Goal: Transaction & Acquisition: Purchase product/service

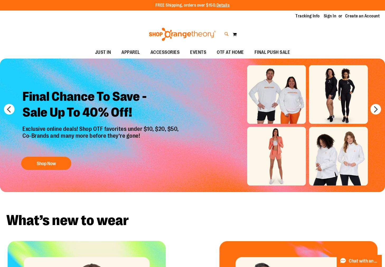
click at [224, 34] on icon at bounding box center [226, 34] width 4 height 6
click at [167, 29] on input "Search" at bounding box center [192, 29] width 304 height 17
type input "**********"
click at [378, 8] on link at bounding box center [378, 8] width 8 height 11
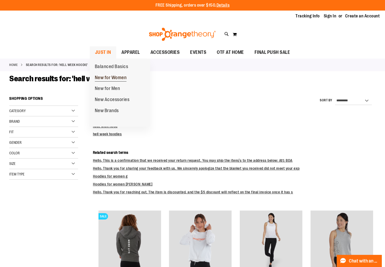
click at [115, 76] on span "New for Women" at bounding box center [111, 78] width 32 height 7
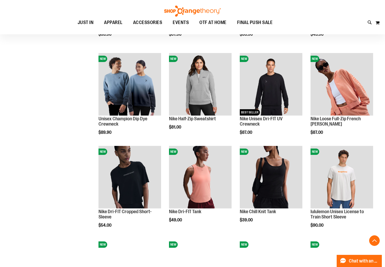
scroll to position [242, 0]
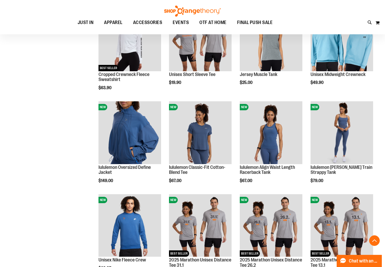
scroll to position [564, 0]
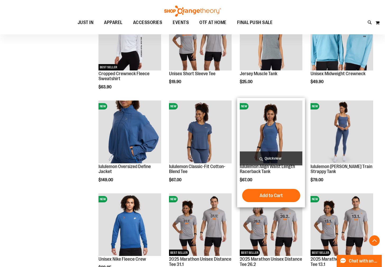
click at [271, 155] on span "Quickview" at bounding box center [271, 158] width 63 height 14
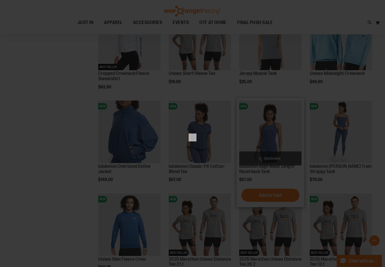
scroll to position [0, 0]
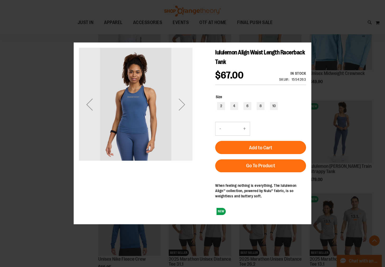
click at [176, 114] on div "Next" at bounding box center [181, 104] width 21 height 21
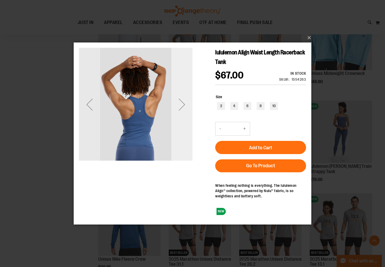
click at [179, 111] on div "Next" at bounding box center [181, 104] width 21 height 21
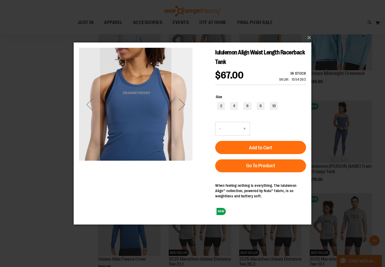
click at [179, 111] on div "Next" at bounding box center [181, 104] width 21 height 21
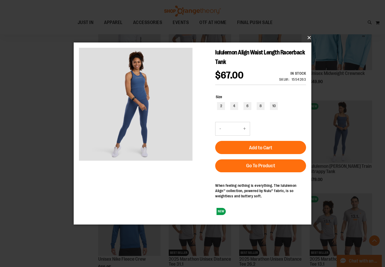
click at [310, 40] on button "×" at bounding box center [193, 38] width 237 height 12
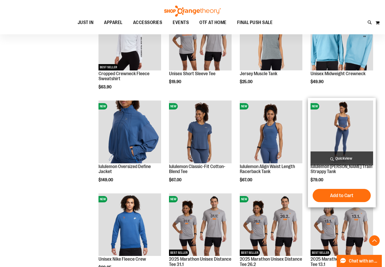
click at [346, 156] on span "Quickview" at bounding box center [341, 158] width 63 height 14
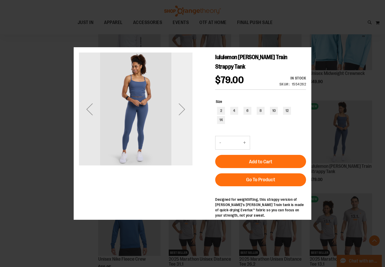
click at [178, 117] on div "Next" at bounding box center [181, 108] width 21 height 21
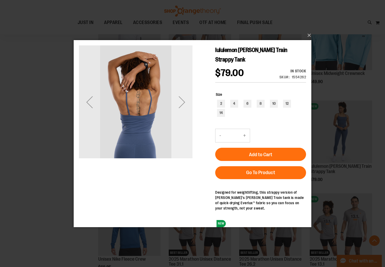
click at [183, 105] on div "Next" at bounding box center [181, 101] width 21 height 21
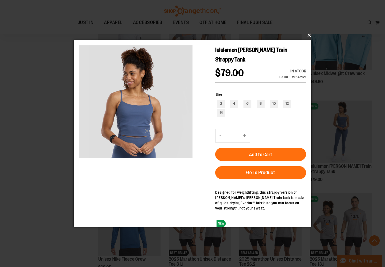
click at [307, 33] on button "×" at bounding box center [193, 36] width 237 height 12
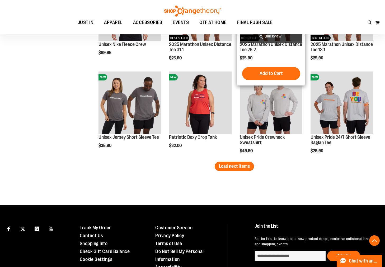
scroll to position [779, 0]
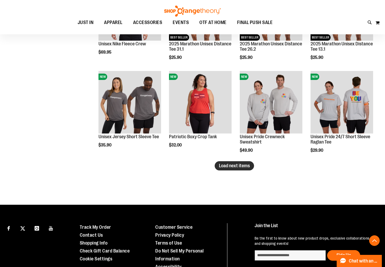
click at [226, 163] on span "Load next items" at bounding box center [234, 165] width 31 height 5
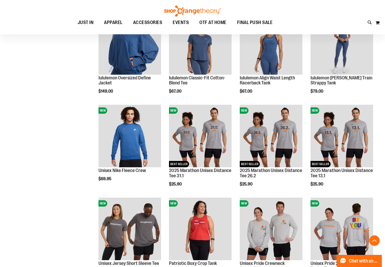
scroll to position [180, 0]
